Goal: Information Seeking & Learning: Learn about a topic

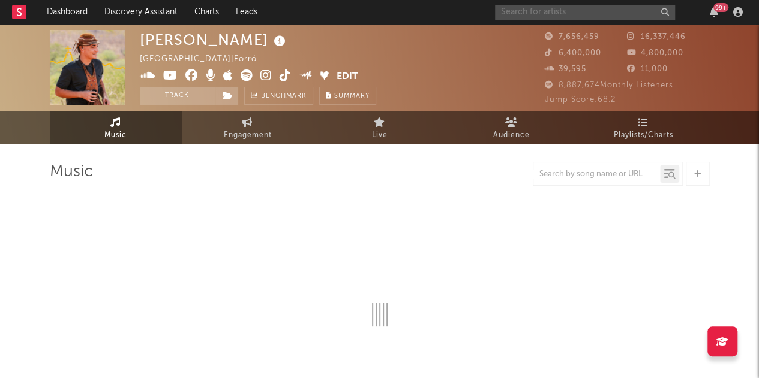
select select "6m"
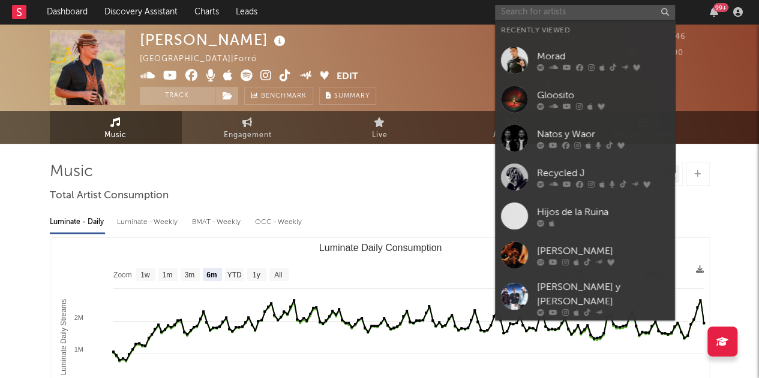
click at [531, 7] on input "text" at bounding box center [585, 12] width 180 height 15
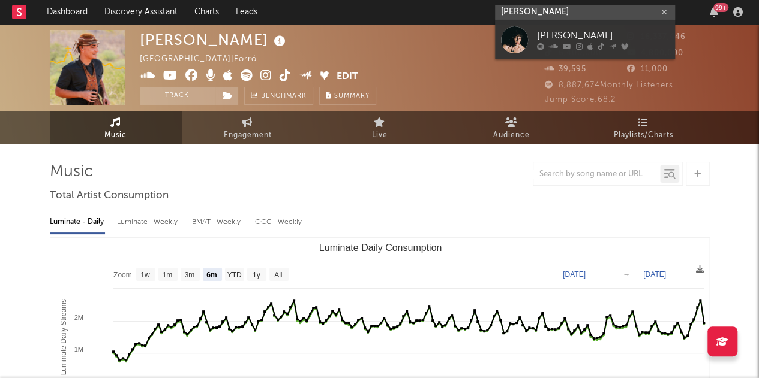
type input "[PERSON_NAME]"
click at [541, 33] on div "[PERSON_NAME]" at bounding box center [603, 36] width 132 height 14
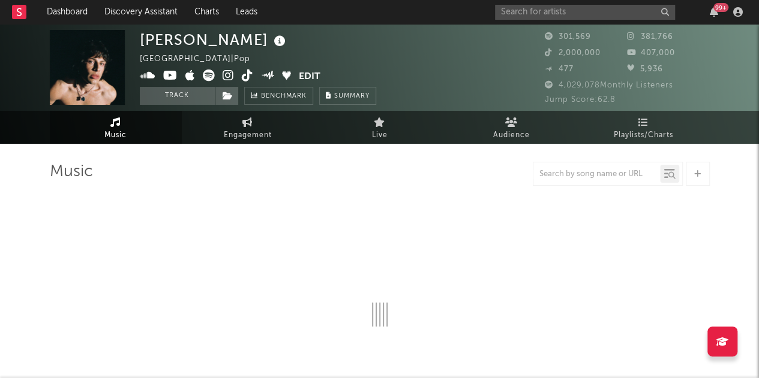
select select "6m"
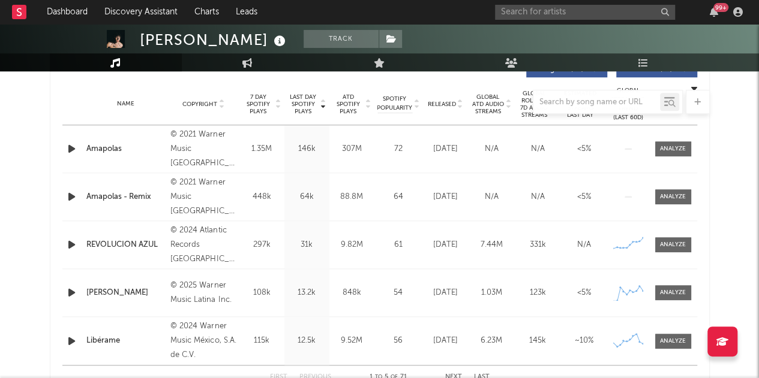
scroll to position [476, 0]
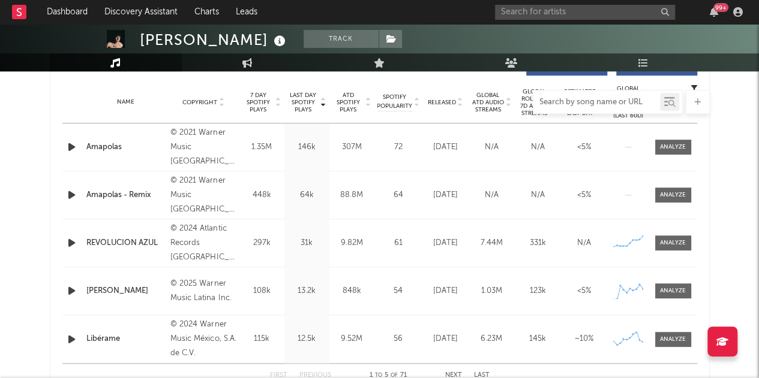
click at [560, 99] on input "text" at bounding box center [596, 103] width 127 height 10
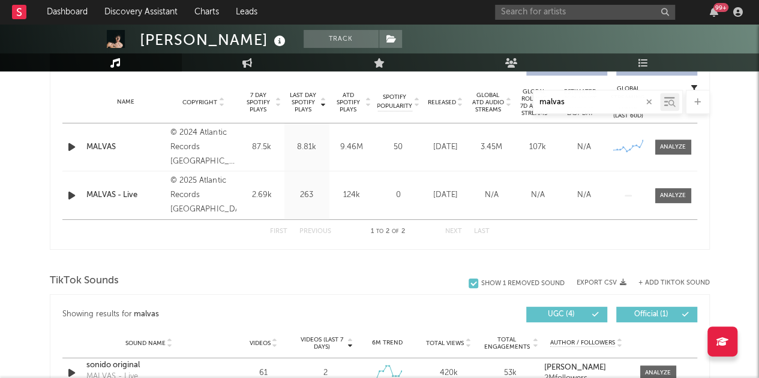
drag, startPoint x: 578, startPoint y: 103, endPoint x: 498, endPoint y: 100, distance: 80.4
click at [498, 100] on div "malvas" at bounding box center [380, 102] width 660 height 24
drag, startPoint x: 573, startPoint y: 101, endPoint x: 495, endPoint y: 99, distance: 78.6
click at [495, 99] on div "rompo" at bounding box center [380, 102] width 660 height 24
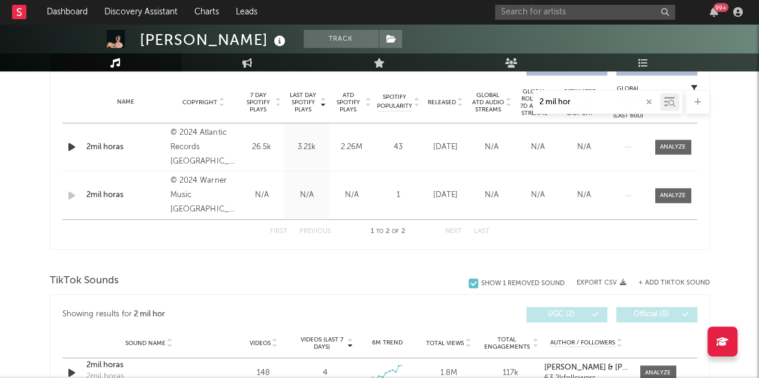
drag, startPoint x: 586, startPoint y: 104, endPoint x: 480, endPoint y: 104, distance: 106.2
click at [480, 104] on div "2 mil hor" at bounding box center [380, 102] width 660 height 24
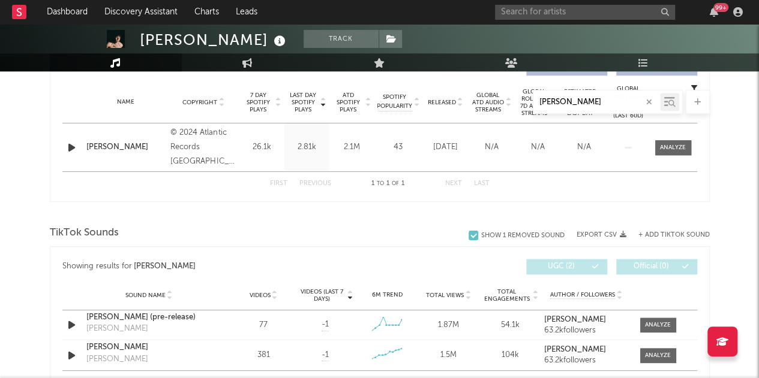
drag, startPoint x: 577, startPoint y: 97, endPoint x: 466, endPoint y: 97, distance: 111.0
click at [466, 97] on div "[PERSON_NAME]" at bounding box center [380, 102] width 660 height 24
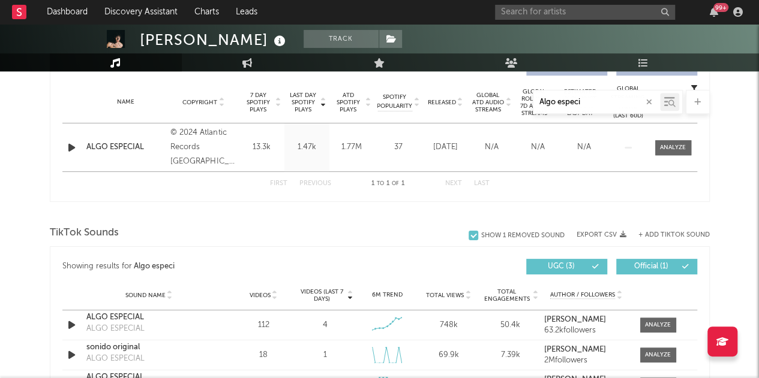
drag, startPoint x: 584, startPoint y: 102, endPoint x: 479, endPoint y: 94, distance: 105.9
click at [479, 94] on div "Algo especi" at bounding box center [380, 102] width 660 height 24
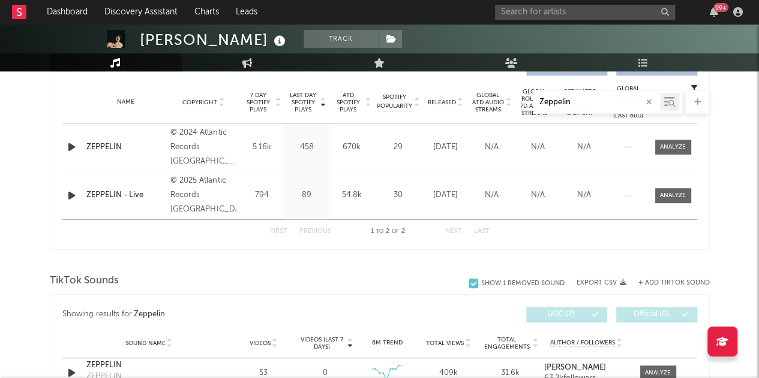
drag, startPoint x: 588, startPoint y: 100, endPoint x: 490, endPoint y: 98, distance: 97.8
click at [490, 98] on div "Zeppelin" at bounding box center [380, 102] width 660 height 24
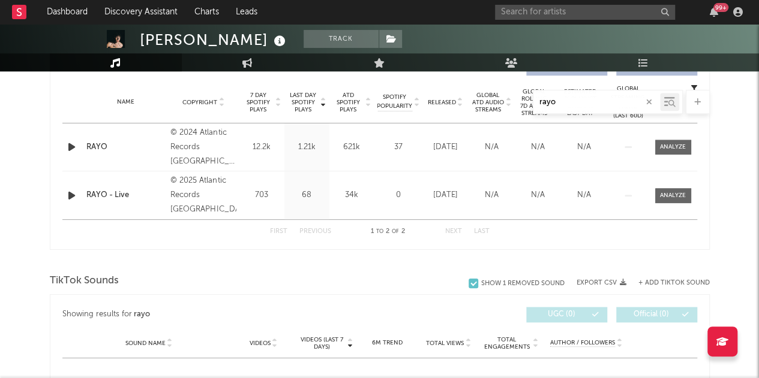
drag, startPoint x: 566, startPoint y: 100, endPoint x: 468, endPoint y: 87, distance: 99.2
click at [468, 87] on div "Music rayo Total Artist Consumption Luminate - Daily Luminate - Weekly BMAT - W…" at bounding box center [380, 297] width 660 height 1223
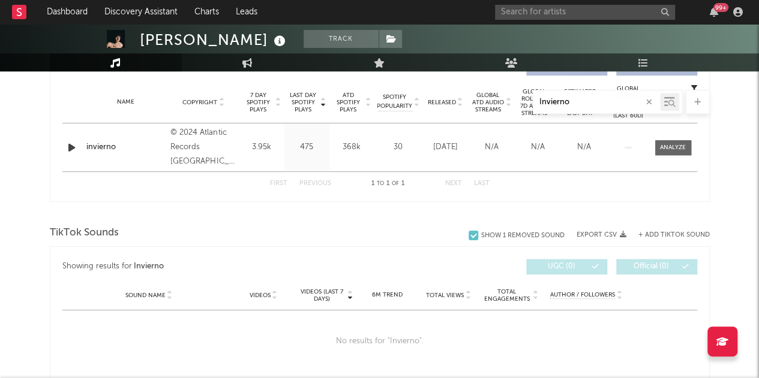
drag, startPoint x: 587, startPoint y: 106, endPoint x: 458, endPoint y: 82, distance: 131.2
click at [458, 82] on div "Music Invierno Total Artist Consumption Luminate - Daily Luminate - Weekly BMAT…" at bounding box center [380, 273] width 660 height 1175
drag, startPoint x: 614, startPoint y: 105, endPoint x: 428, endPoint y: 73, distance: 188.7
click at [428, 73] on div "Music Movimiento natura Total Artist Consumption Luminate - Daily Luminate - We…" at bounding box center [380, 241] width 660 height 1111
drag, startPoint x: 581, startPoint y: 103, endPoint x: 476, endPoint y: 88, distance: 105.4
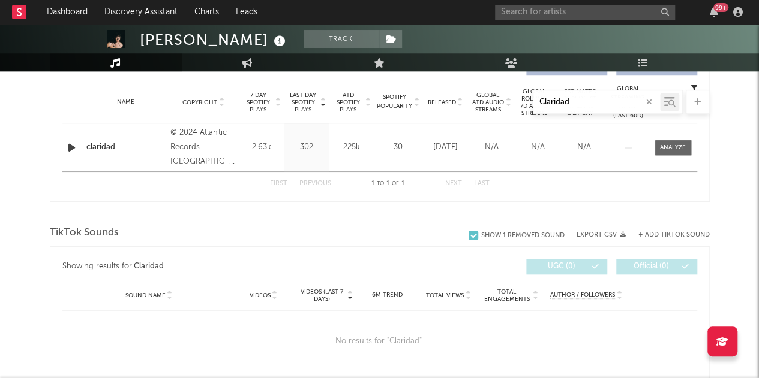
click at [477, 89] on div "Music Claridad Total Artist Consumption Luminate - Daily Luminate - Weekly BMAT…" at bounding box center [380, 237] width 660 height 1103
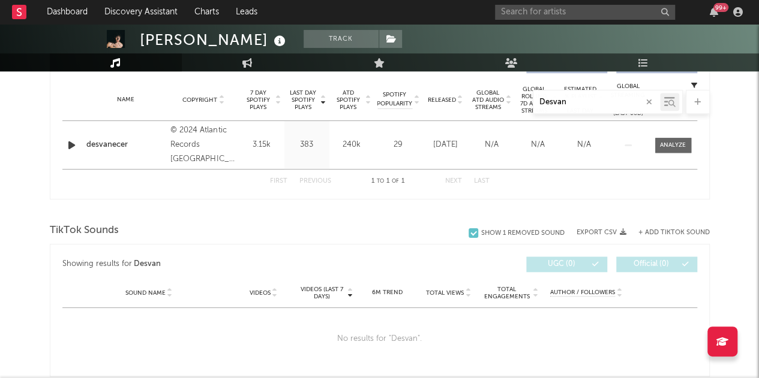
drag, startPoint x: 593, startPoint y: 102, endPoint x: 458, endPoint y: 70, distance: 138.1
click at [458, 70] on div "[PERSON_NAME] Track [GEOGRAPHIC_DATA] | Pop Edit Track Benchmark Summary 301,56…" at bounding box center [379, 215] width 759 height 1339
click at [607, 105] on input "Pajaro azul intro" at bounding box center [596, 103] width 127 height 10
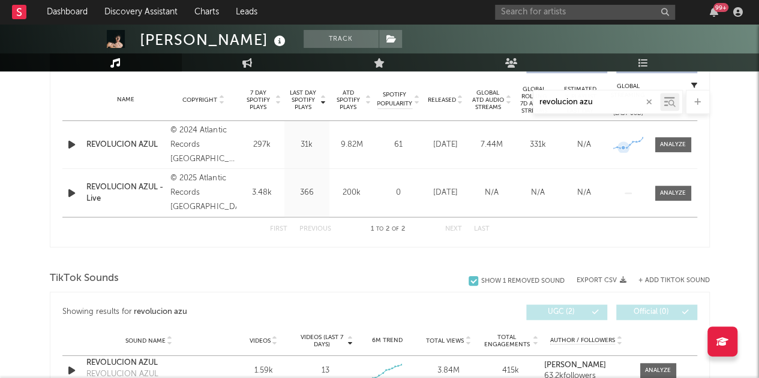
click at [623, 143] on icon at bounding box center [623, 148] width 12 height 12
type input "revolucion azu"
click at [673, 146] on div at bounding box center [673, 144] width 26 height 9
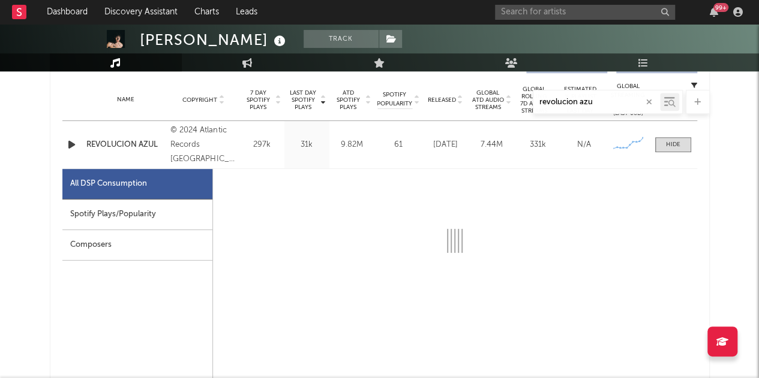
select select "6m"
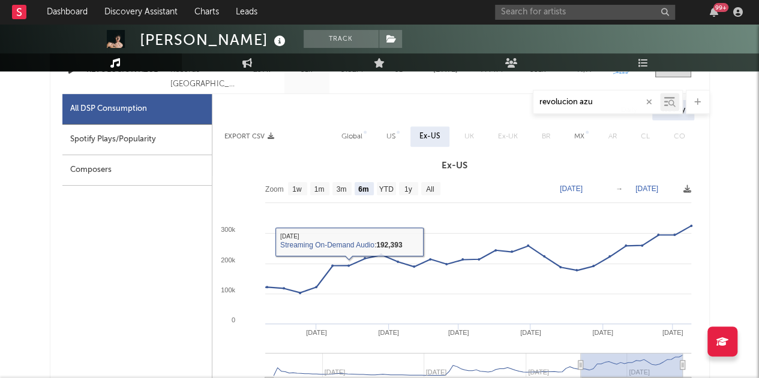
scroll to position [554, 0]
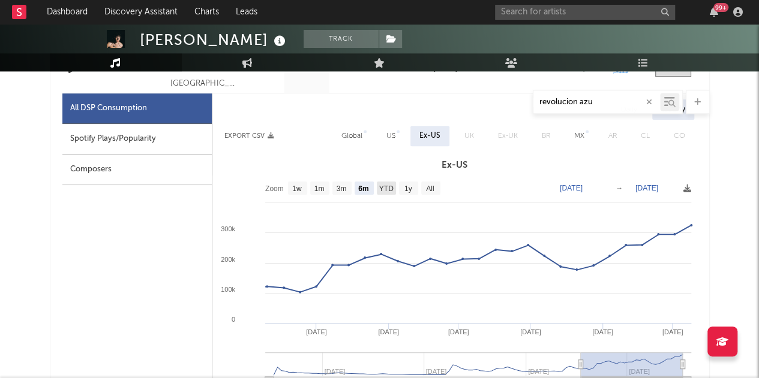
click at [384, 191] on text "YTD" at bounding box center [385, 189] width 14 height 8
select select "YTD"
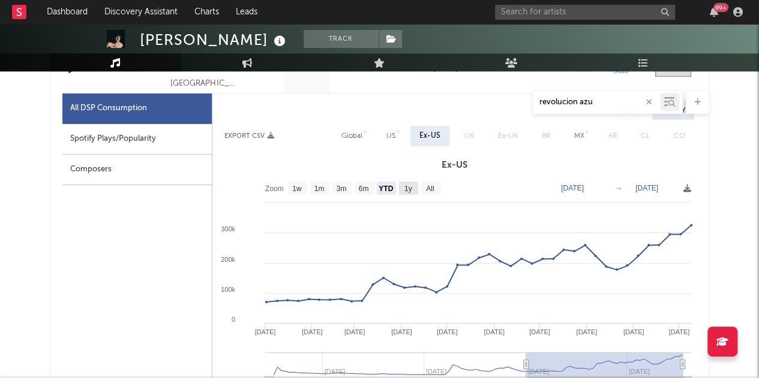
click at [408, 193] on text "1y" at bounding box center [408, 189] width 8 height 8
select select "1y"
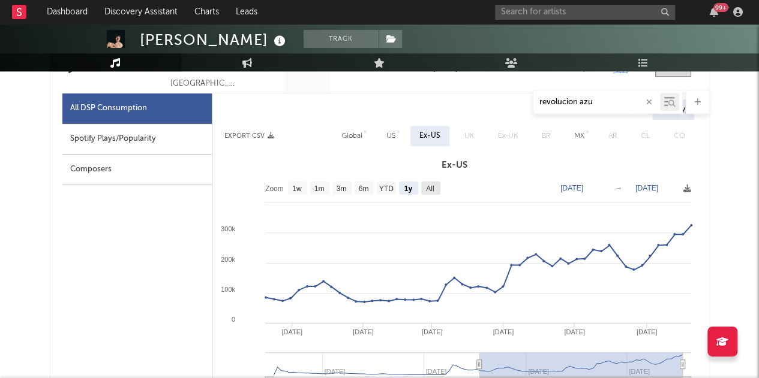
click at [436, 190] on rect at bounding box center [430, 188] width 19 height 13
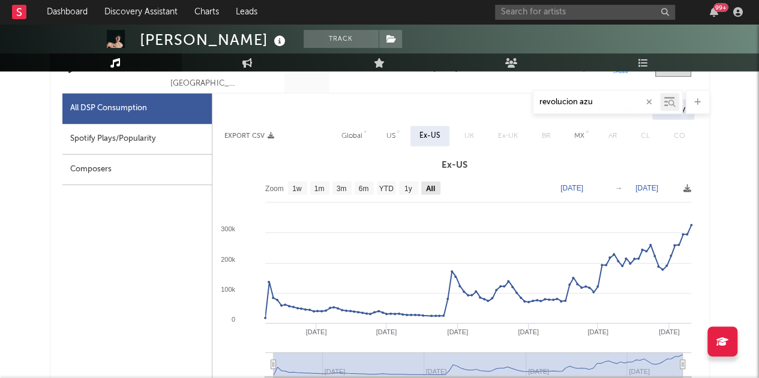
click at [435, 190] on rect at bounding box center [430, 188] width 19 height 13
select select "All"
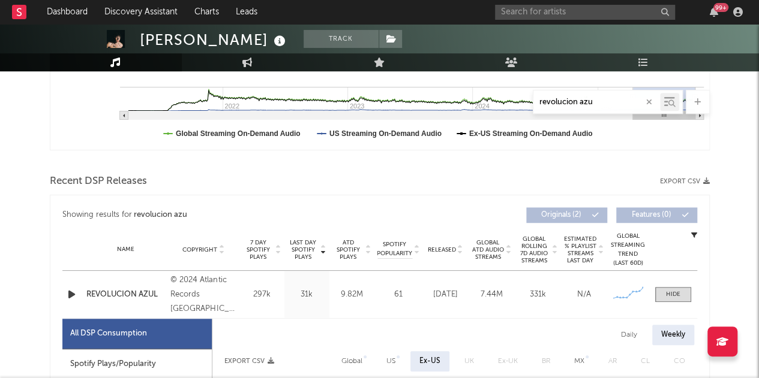
scroll to position [331, 0]
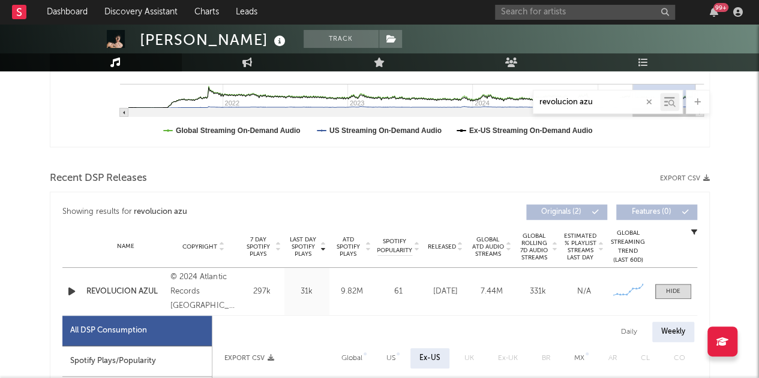
click at [674, 293] on div at bounding box center [673, 291] width 14 height 9
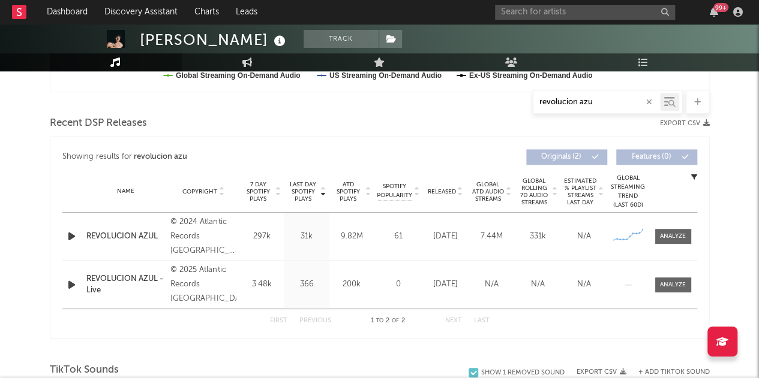
scroll to position [389, 0]
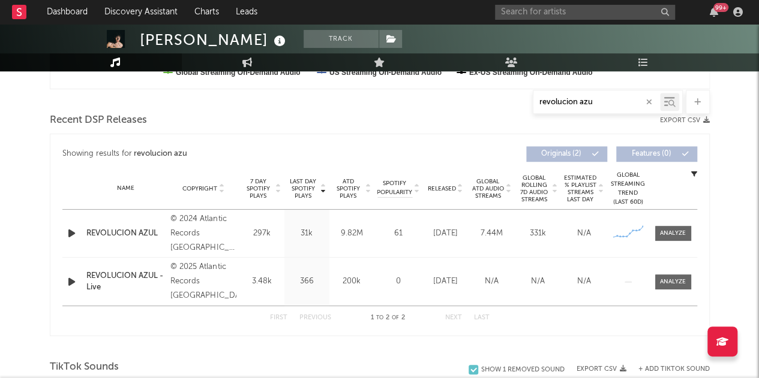
click at [602, 103] on input "revolucion azu" at bounding box center [596, 103] width 127 height 10
type input "malvas"
